Goal: Task Accomplishment & Management: Use online tool/utility

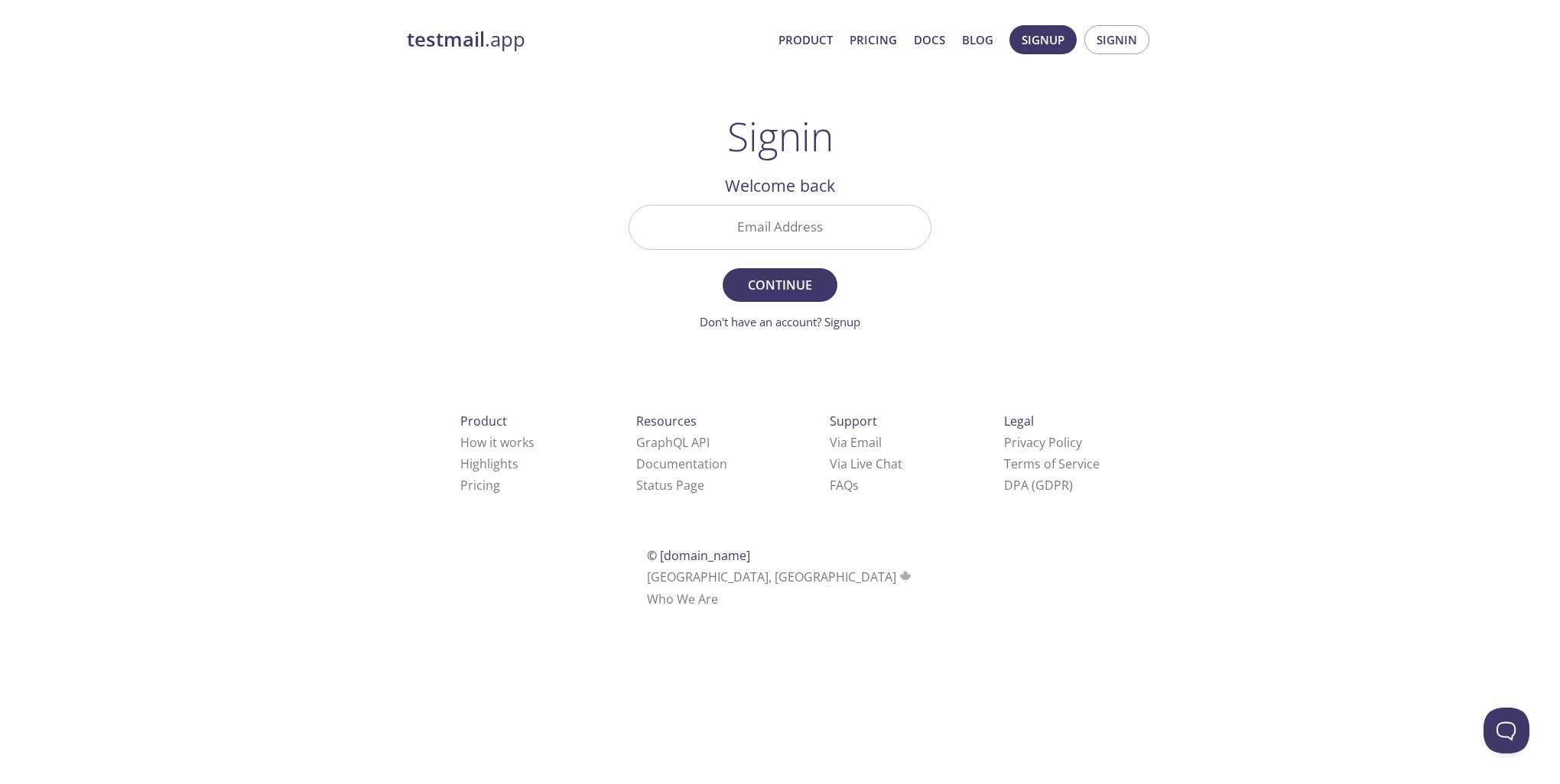
click at [744, 217] on input "Email Address" at bounding box center [780, 227] width 301 height 43
type input "[PERSON_NAME][EMAIL_ADDRESS][DOMAIN_NAME]"
click at [795, 287] on span "Continue" at bounding box center [780, 285] width 81 height 22
click at [760, 225] on input "Signin Security Code" at bounding box center [780, 227] width 301 height 43
paste input "ZVJHKQQ"
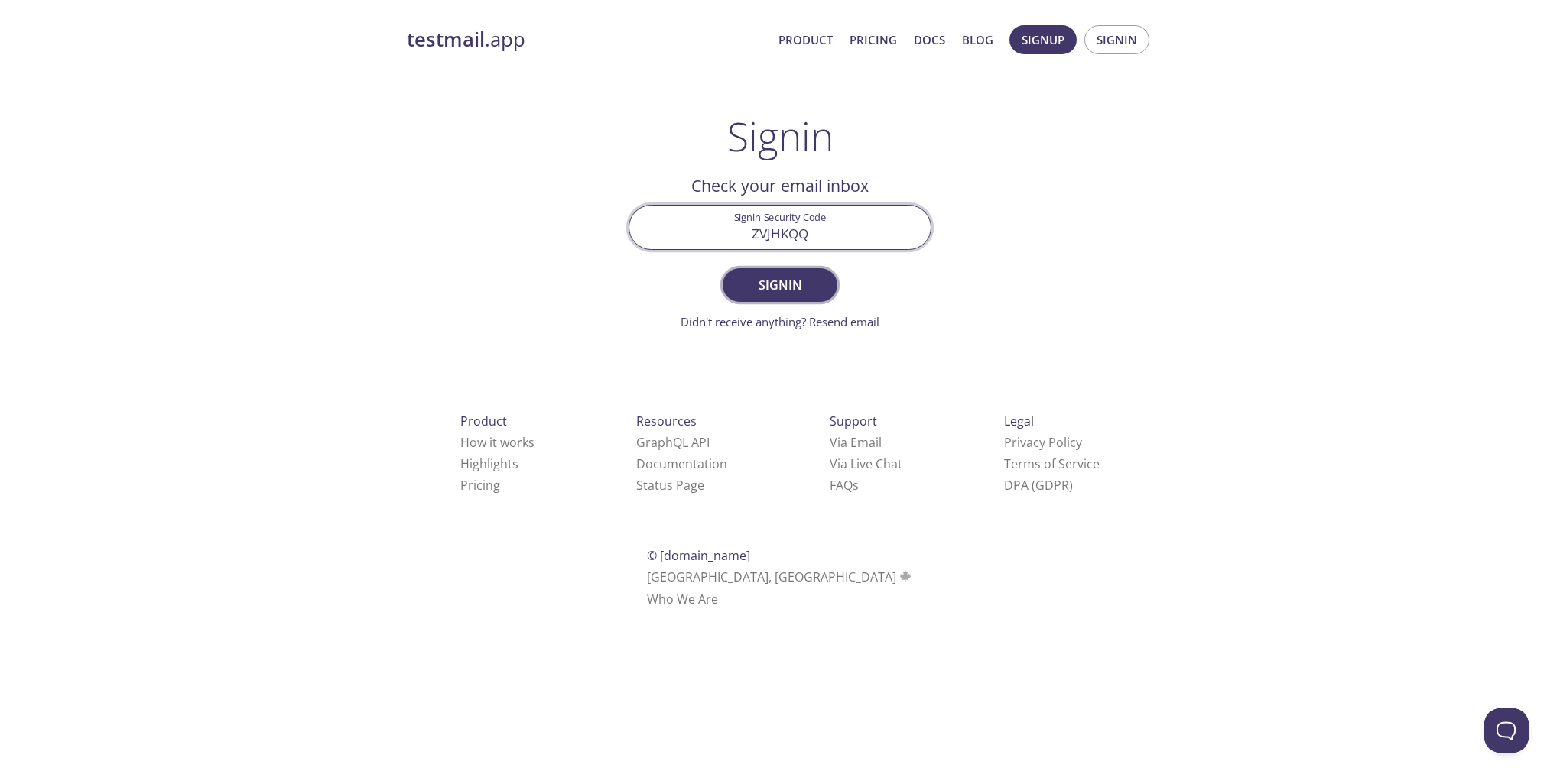
type input "ZVJHKQQ"
click at [780, 287] on span "Signin" at bounding box center [780, 285] width 81 height 22
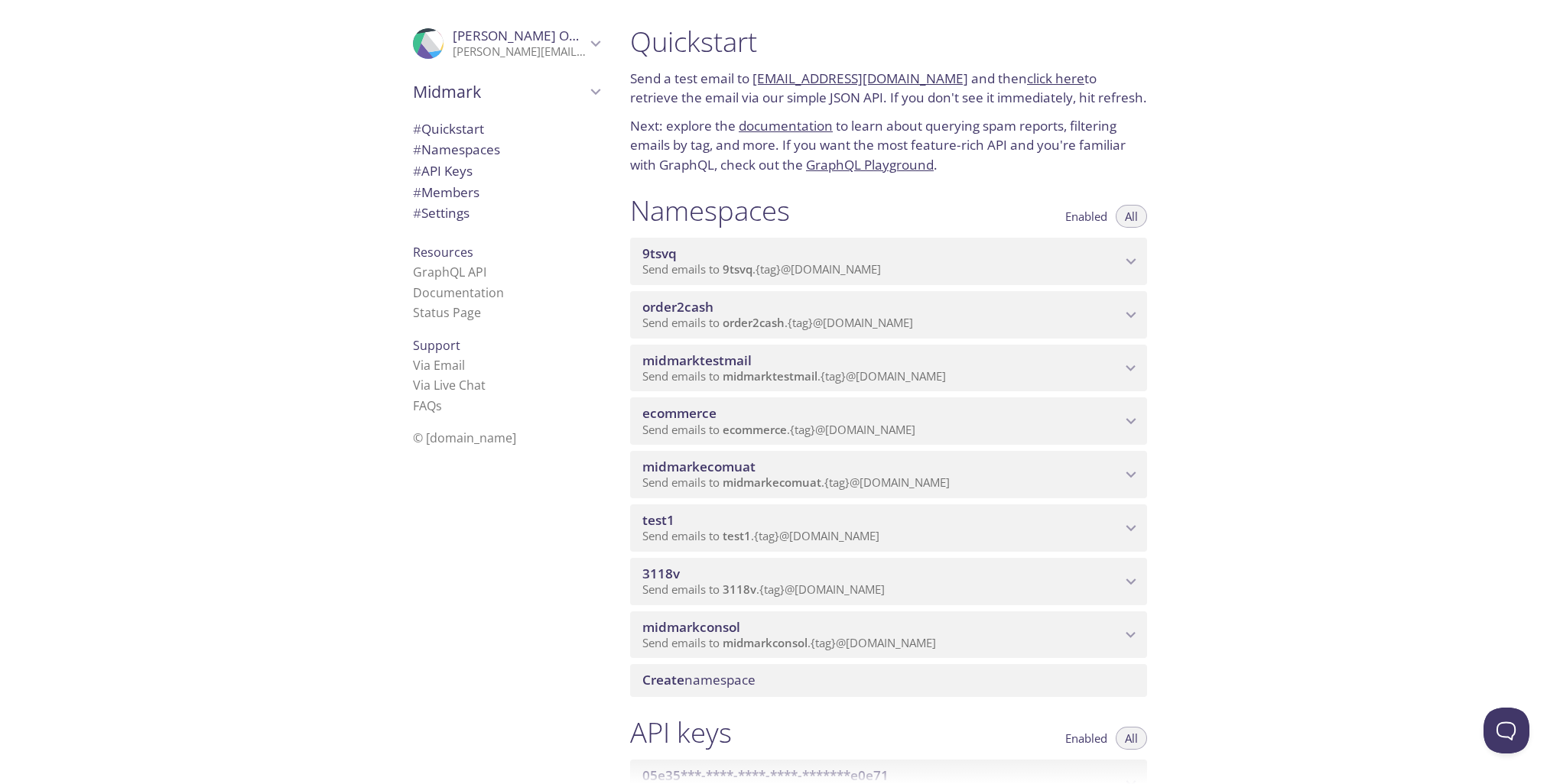
click at [1128, 422] on icon "ecommerce namespace" at bounding box center [1131, 422] width 10 height 7
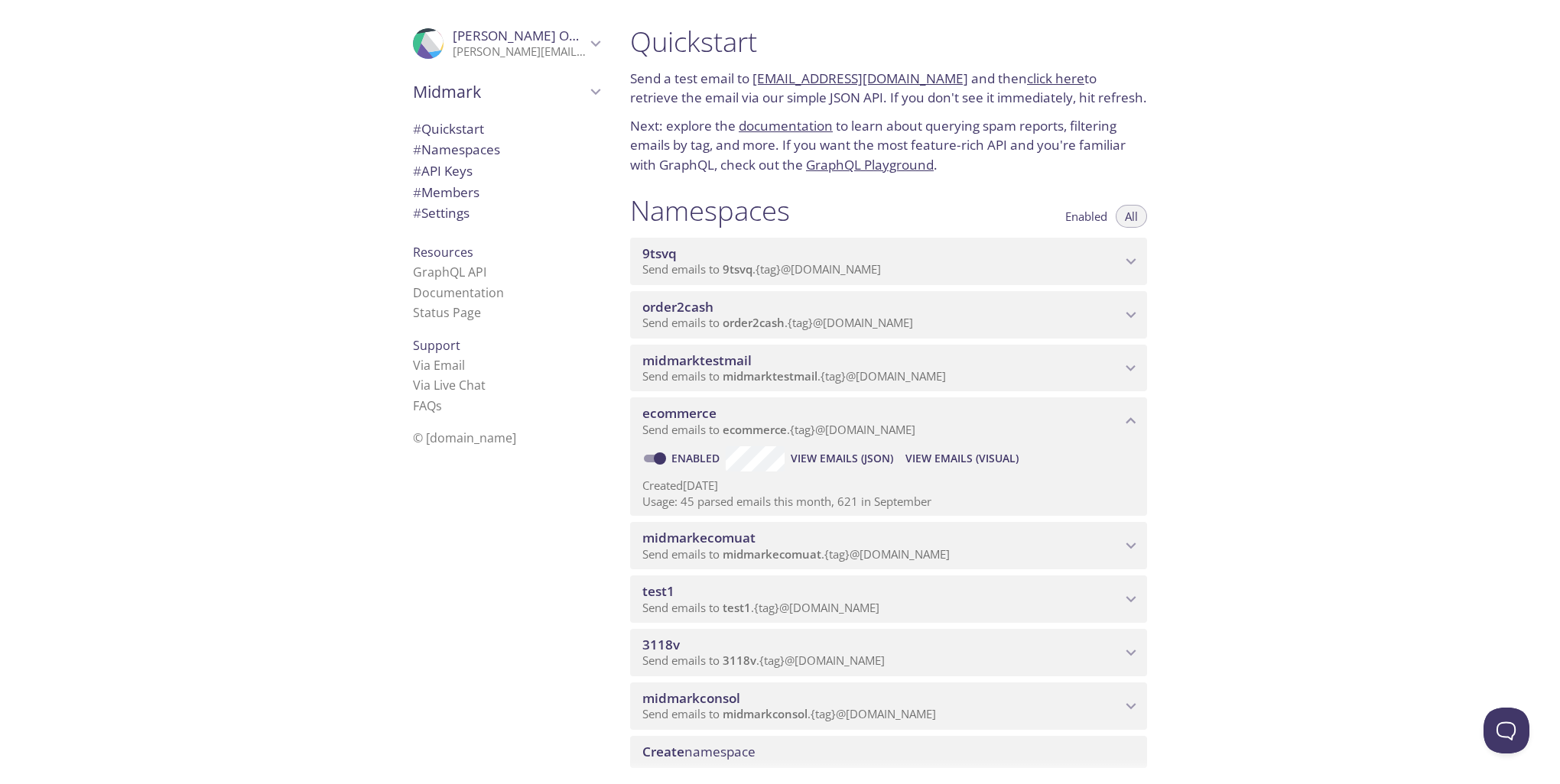
click at [951, 459] on span "View Emails (Visual)" at bounding box center [962, 459] width 114 height 19
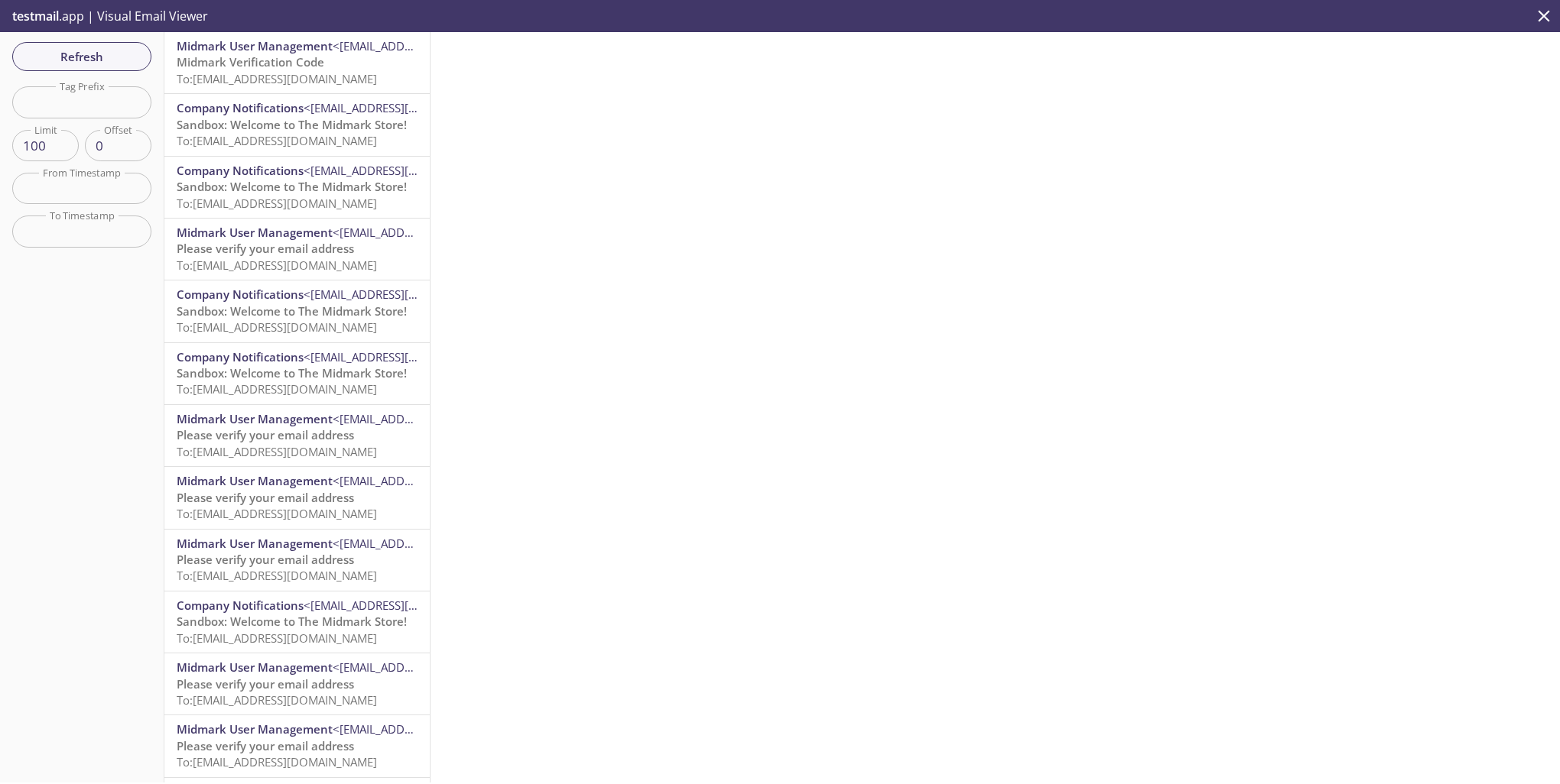
click at [284, 124] on span "Sandbox: Welcome to The Midmark Store!" at bounding box center [291, 125] width 230 height 15
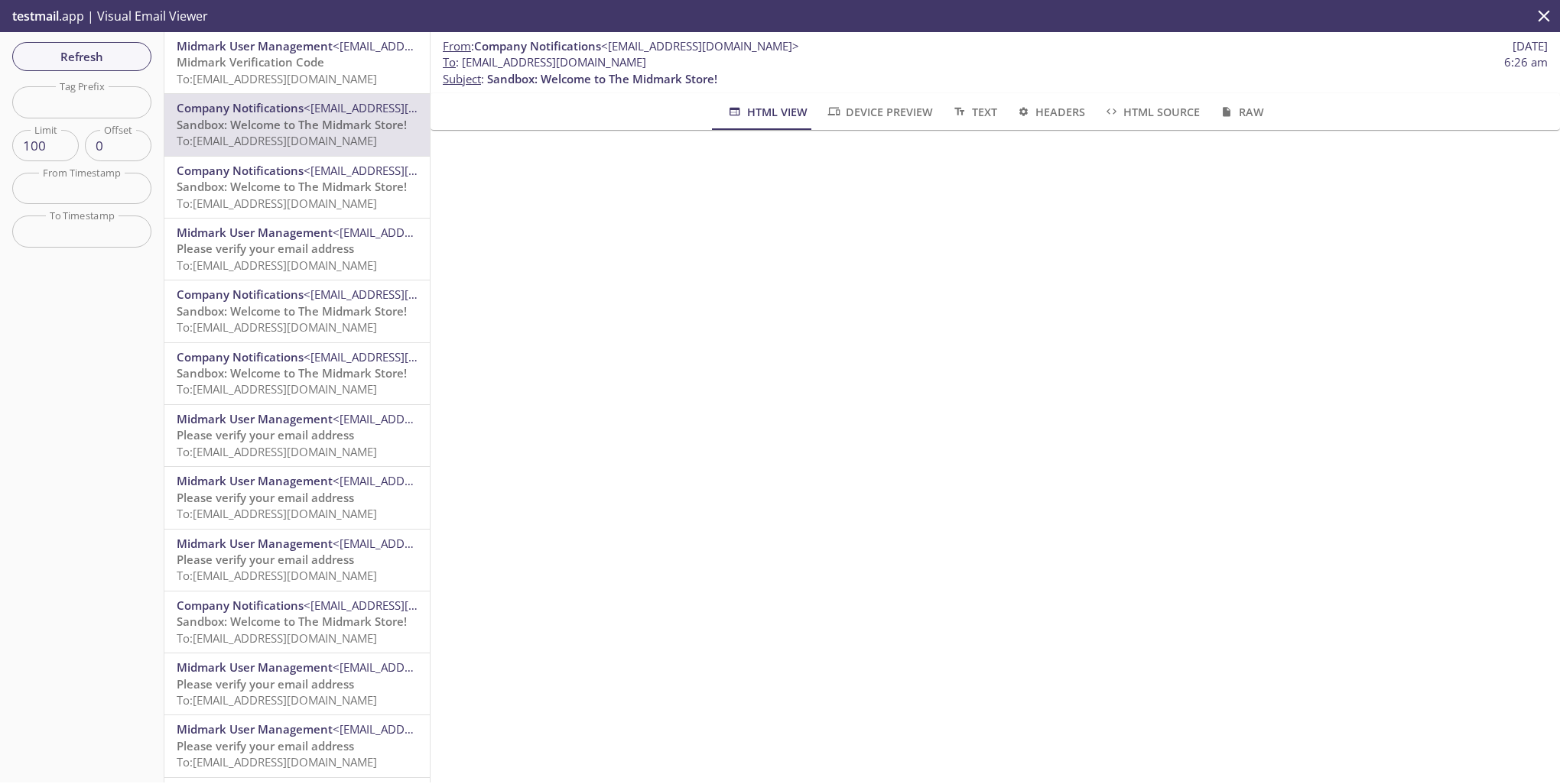
click at [320, 71] on span "To: [EMAIL_ADDRESS][DOMAIN_NAME]" at bounding box center [277, 79] width 201 height 15
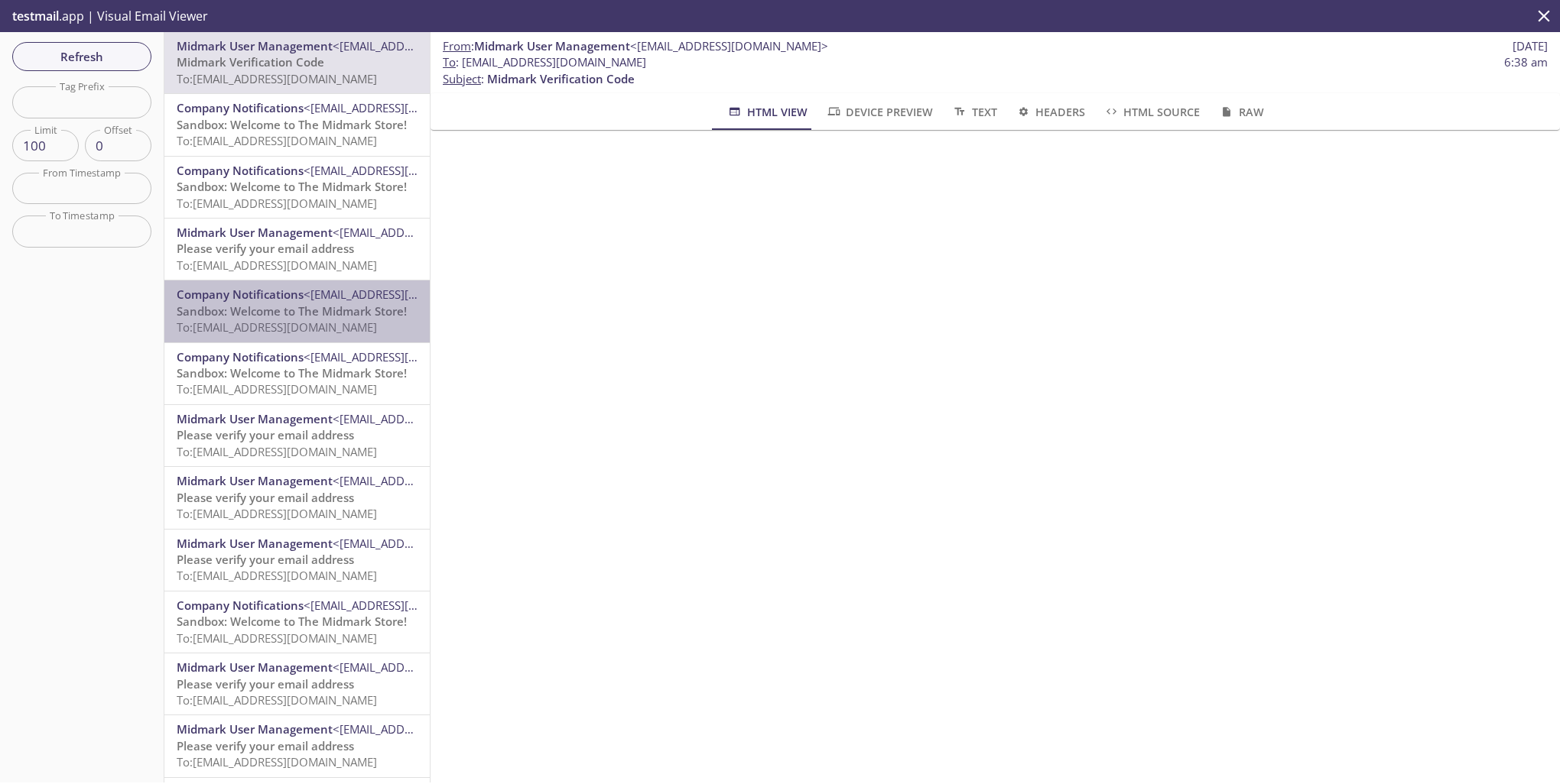
click at [297, 306] on span "Sandbox: Welcome to The Midmark Store!" at bounding box center [291, 311] width 230 height 15
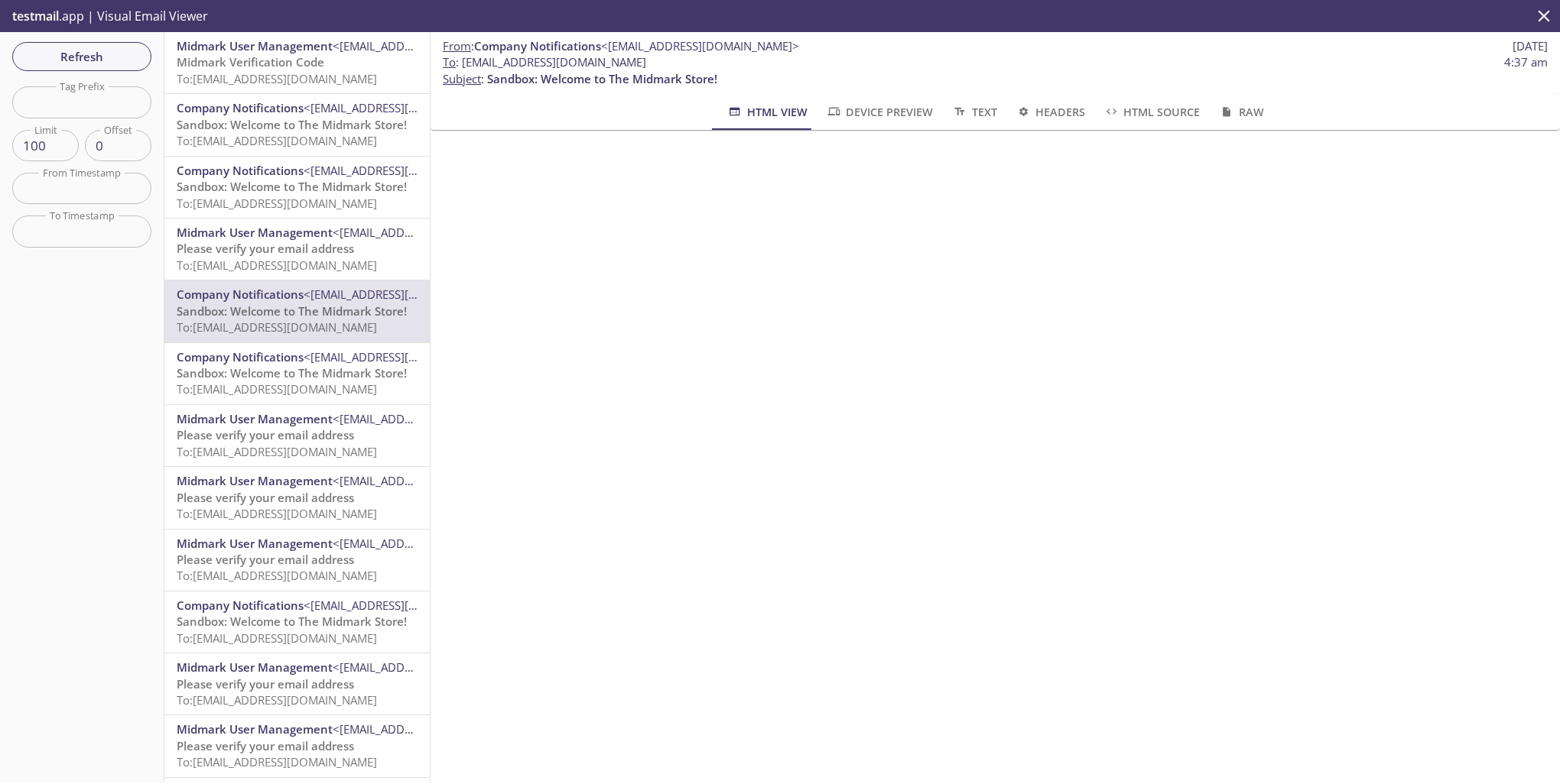
click at [295, 384] on span "To: [EMAIL_ADDRESS][DOMAIN_NAME]" at bounding box center [277, 389] width 201 height 15
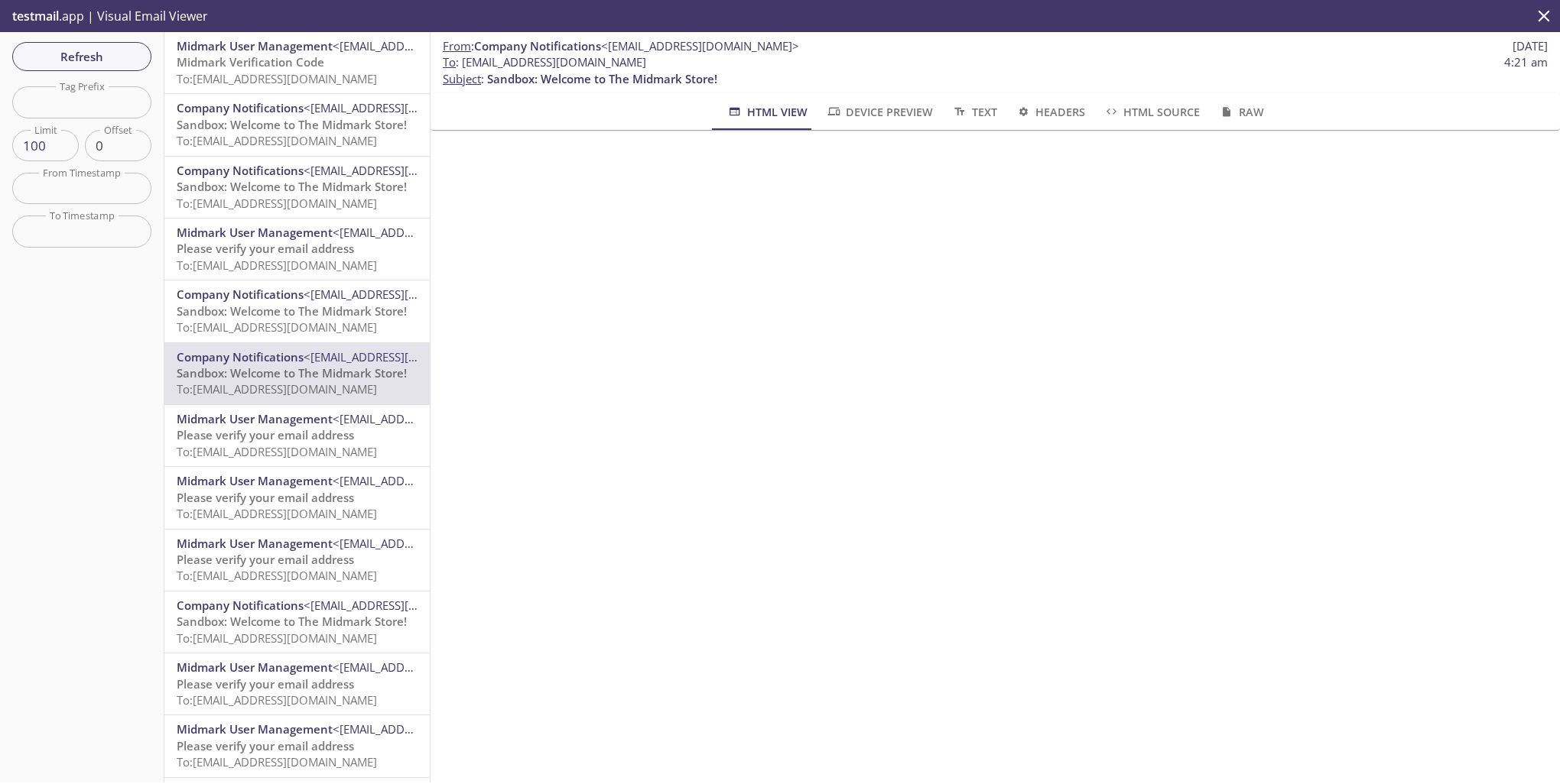
drag, startPoint x: 473, startPoint y: 63, endPoint x: 677, endPoint y: 58, distance: 204.1
click at [646, 58] on span "To : [EMAIL_ADDRESS][DOMAIN_NAME]" at bounding box center [544, 62] width 204 height 16
copy span "[EMAIL_ADDRESS][DOMAIN_NAME]"
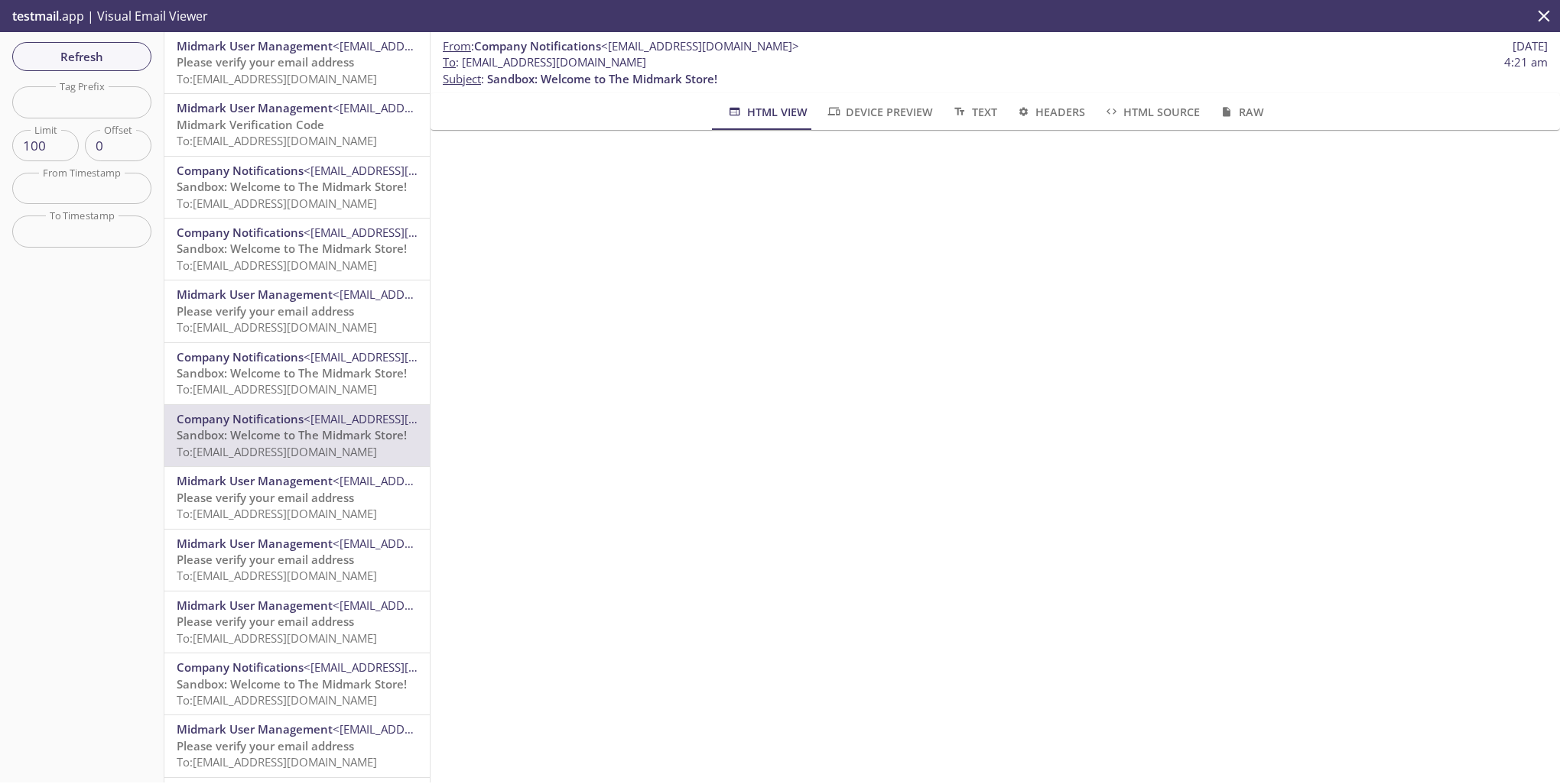
click at [290, 71] on span "To: ecommerce.annamay3@inbox.testmail.app" at bounding box center [277, 79] width 201 height 15
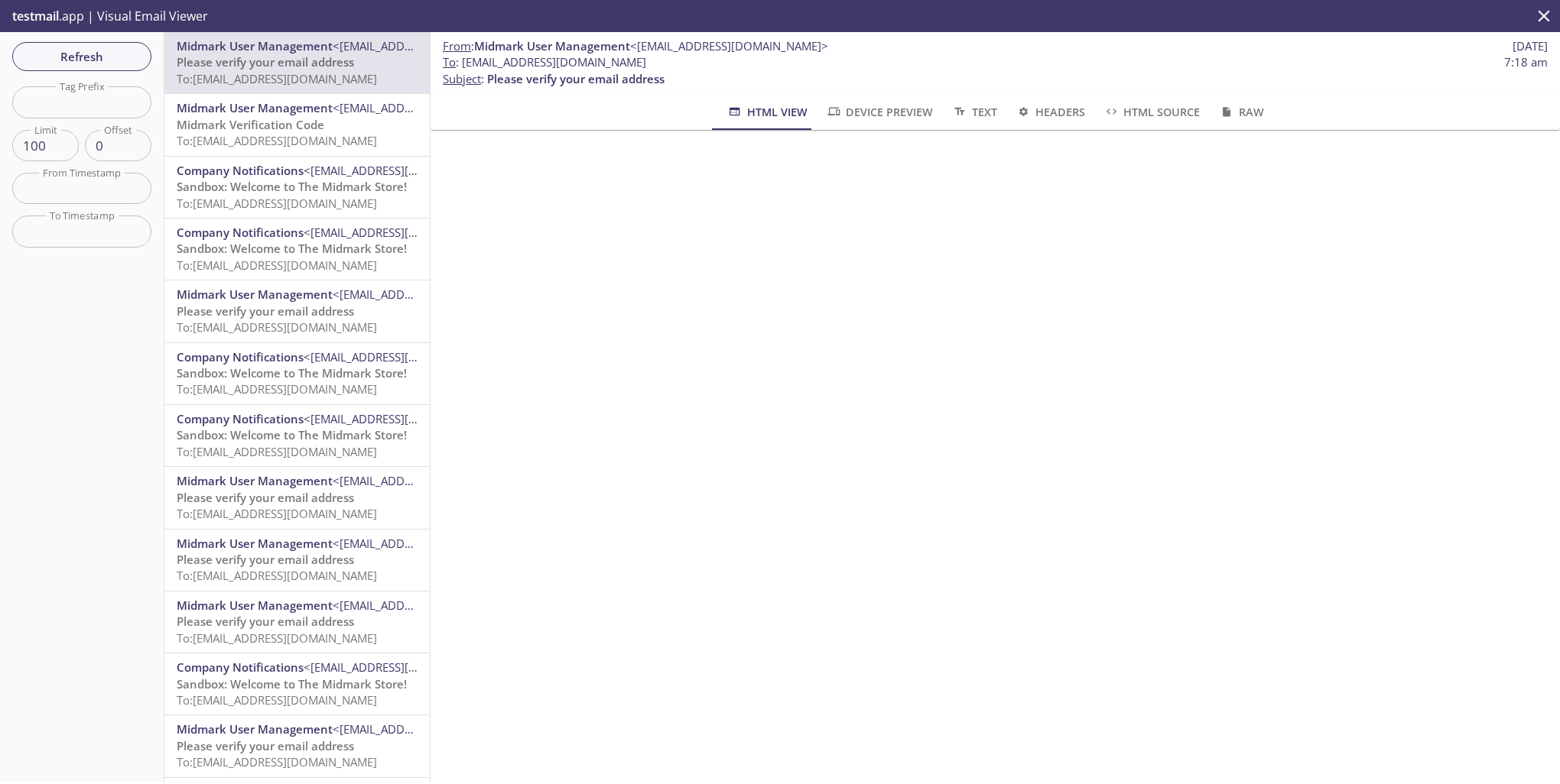
drag, startPoint x: 461, startPoint y: 60, endPoint x: 692, endPoint y: 61, distance: 231.0
click at [646, 61] on span "To : ecommerce.annamay3@inbox.testmail.app" at bounding box center [544, 62] width 204 height 16
